Goal: Information Seeking & Learning: Learn about a topic

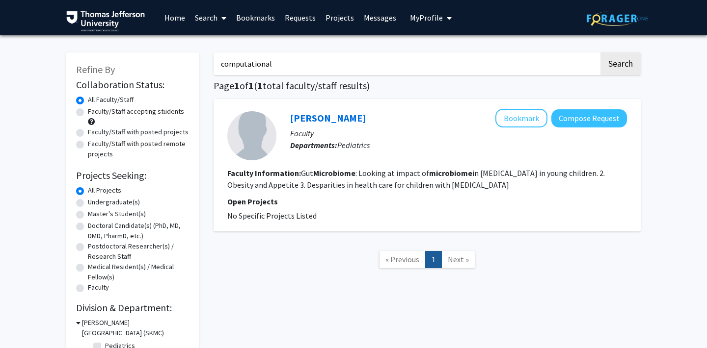
type input "computational"
click at [600, 53] on button "Search" at bounding box center [620, 64] width 40 height 23
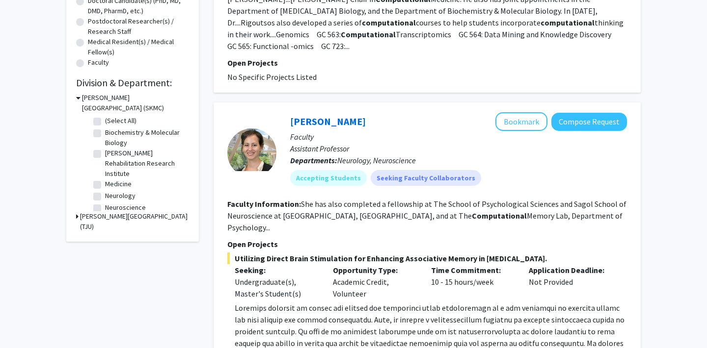
scroll to position [228, 0]
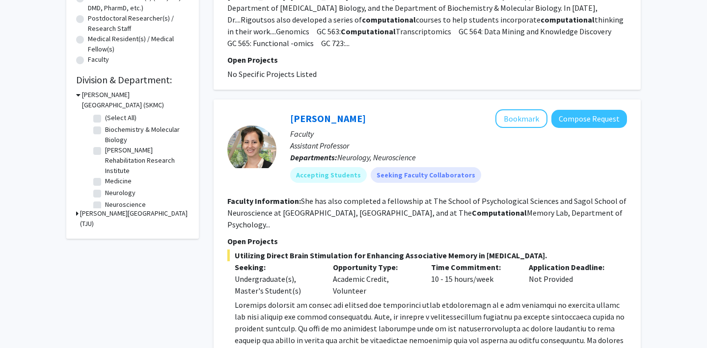
drag, startPoint x: 395, startPoint y: 181, endPoint x: 419, endPoint y: 208, distance: 36.1
click at [419, 208] on fg-search-faculty "[PERSON_NAME] Bookmark Compose Request Faculty Assistant Professor Departments:…" at bounding box center [426, 241] width 399 height 264
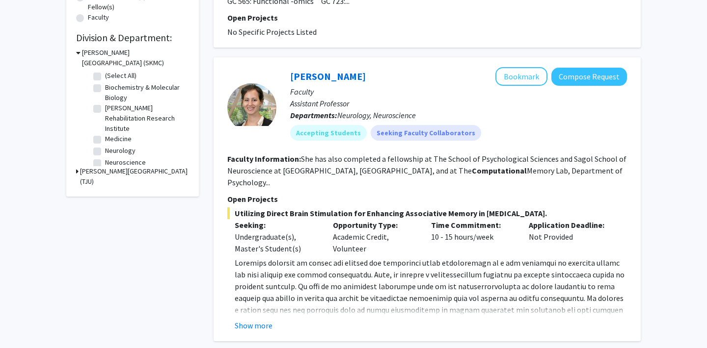
scroll to position [273, 0]
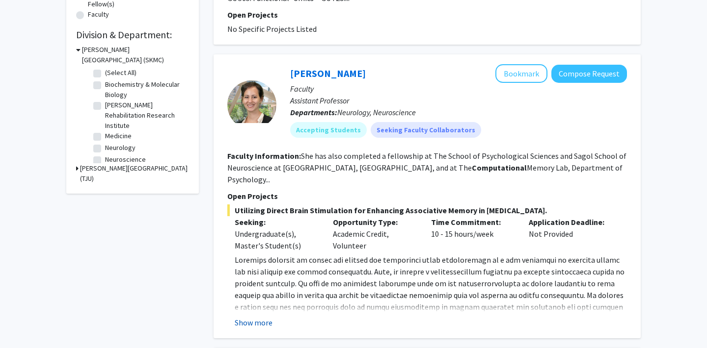
click at [258, 317] on button "Show more" at bounding box center [254, 323] width 38 height 12
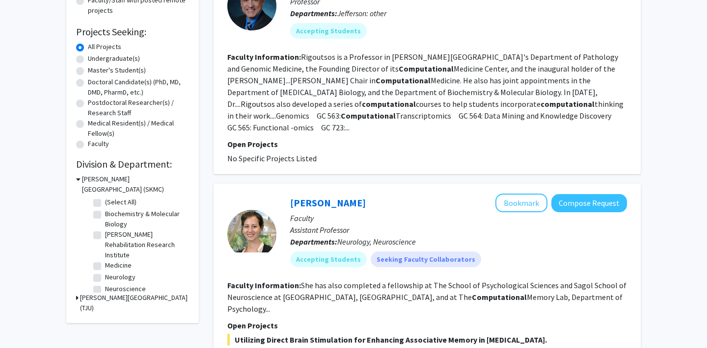
scroll to position [0, 0]
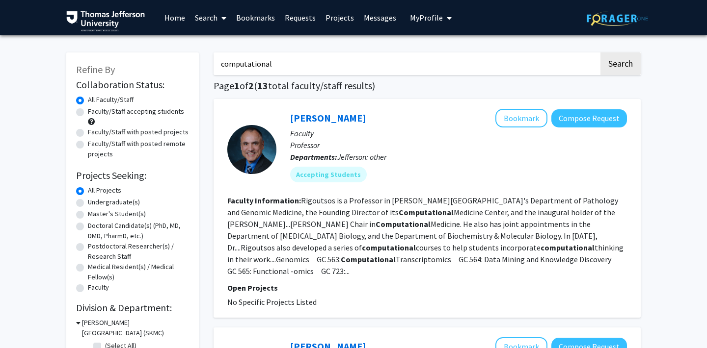
click at [270, 55] on input "computational" at bounding box center [405, 64] width 385 height 23
click at [91, 233] on label "Doctoral Candidate(s) (PhD, MD, DMD, PharmD, etc.)" at bounding box center [138, 231] width 101 height 21
click at [91, 227] on input "Doctoral Candidate(s) (PhD, MD, DMD, PharmD, etc.)" at bounding box center [91, 224] width 6 height 6
radio input "true"
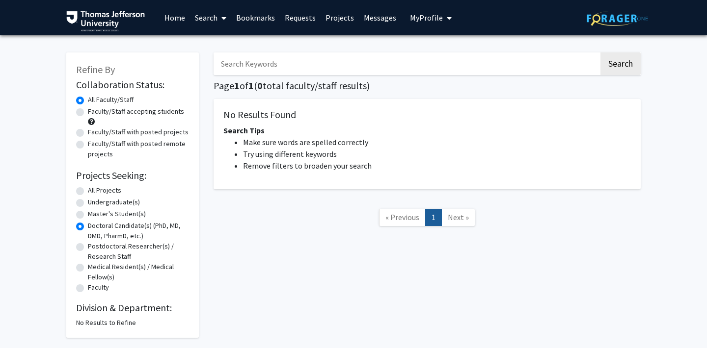
click at [106, 100] on label "All Faculty/Staff" at bounding box center [111, 100] width 46 height 10
click at [94, 100] on input "All Faculty/Staff" at bounding box center [91, 98] width 6 height 6
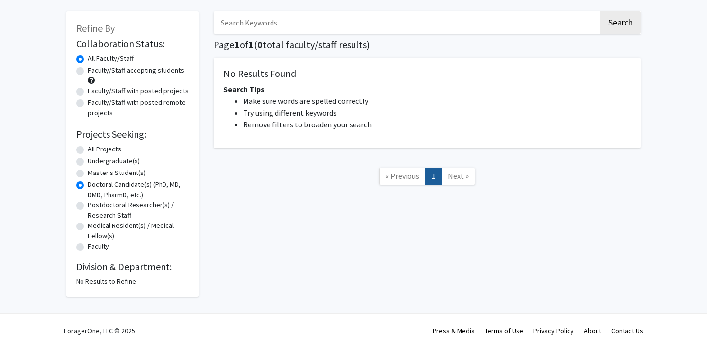
click at [91, 187] on label "Doctoral Candidate(s) (PhD, MD, DMD, PharmD, etc.)" at bounding box center [138, 190] width 101 height 21
click at [91, 186] on input "Doctoral Candidate(s) (PhD, MD, DMD, PharmD, etc.)" at bounding box center [91, 183] width 6 height 6
click at [93, 149] on label "All Projects" at bounding box center [104, 149] width 33 height 10
click at [93, 149] on input "All Projects" at bounding box center [91, 147] width 6 height 6
radio input "true"
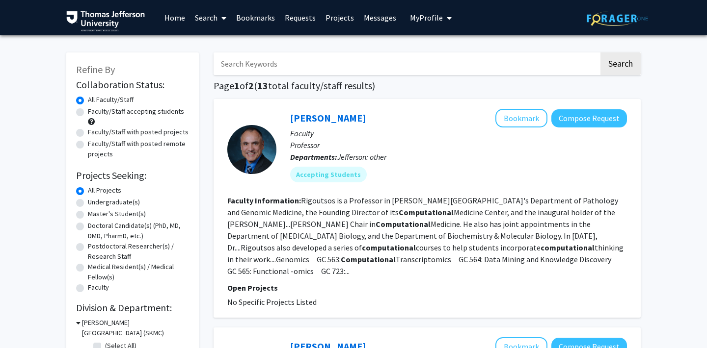
click at [273, 58] on input "Search Keywords" at bounding box center [405, 64] width 385 height 23
click at [600, 53] on button "Search" at bounding box center [620, 64] width 40 height 23
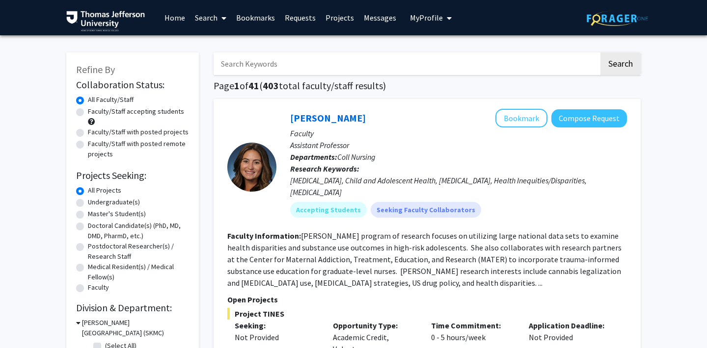
click at [111, 230] on label "Doctoral Candidate(s) (PhD, MD, DMD, PharmD, etc.)" at bounding box center [138, 231] width 101 height 21
click at [94, 227] on input "Doctoral Candidate(s) (PhD, MD, DMD, PharmD, etc.)" at bounding box center [91, 224] width 6 height 6
radio input "true"
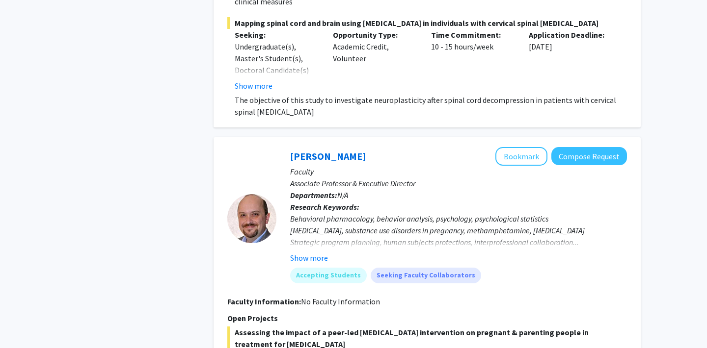
scroll to position [1357, 0]
